Goal: Navigation & Orientation: Find specific page/section

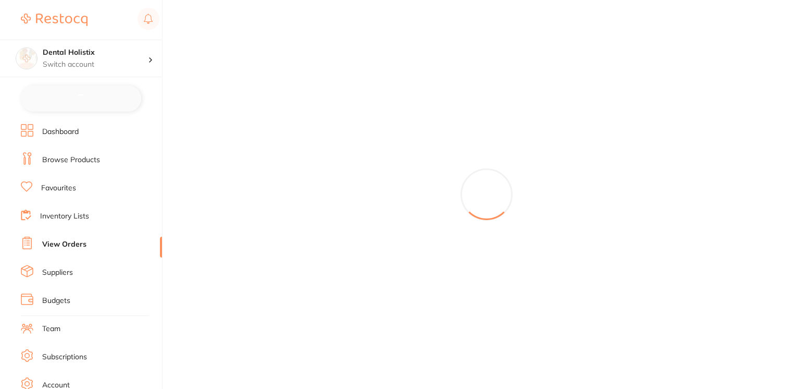
checkbox input "false"
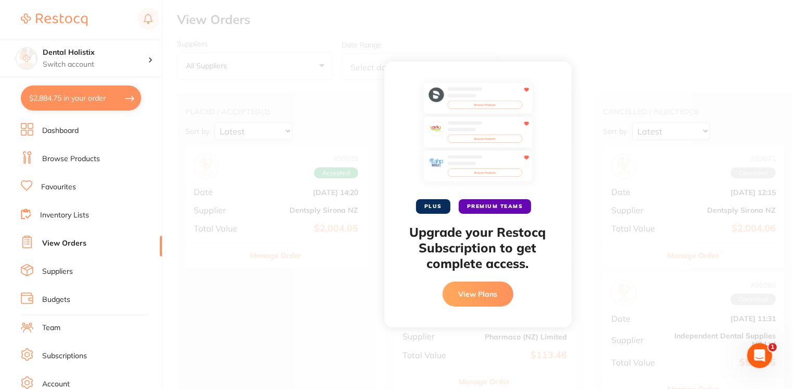
click at [59, 131] on link "Dashboard" at bounding box center [60, 131] width 36 height 10
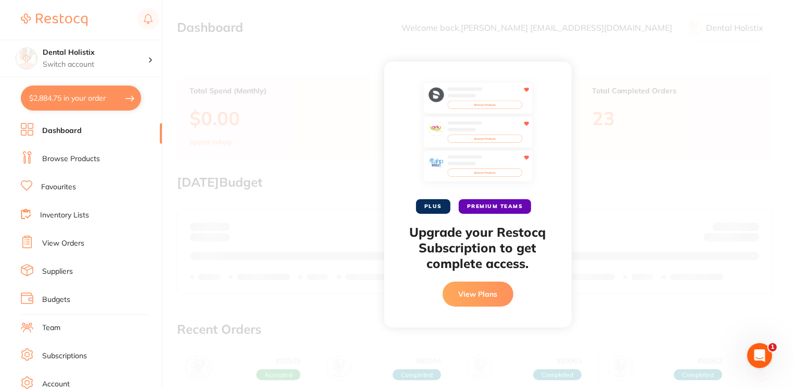
click at [64, 161] on link "Browse Products" at bounding box center [71, 159] width 58 height 10
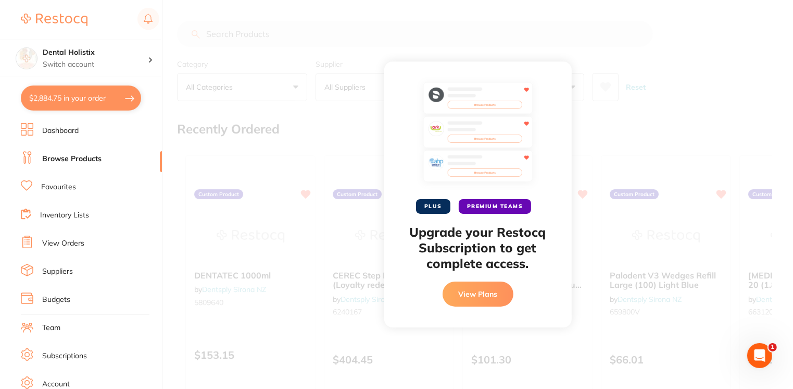
click at [56, 244] on link "View Orders" at bounding box center [63, 243] width 42 height 10
